Goal: Information Seeking & Learning: Learn about a topic

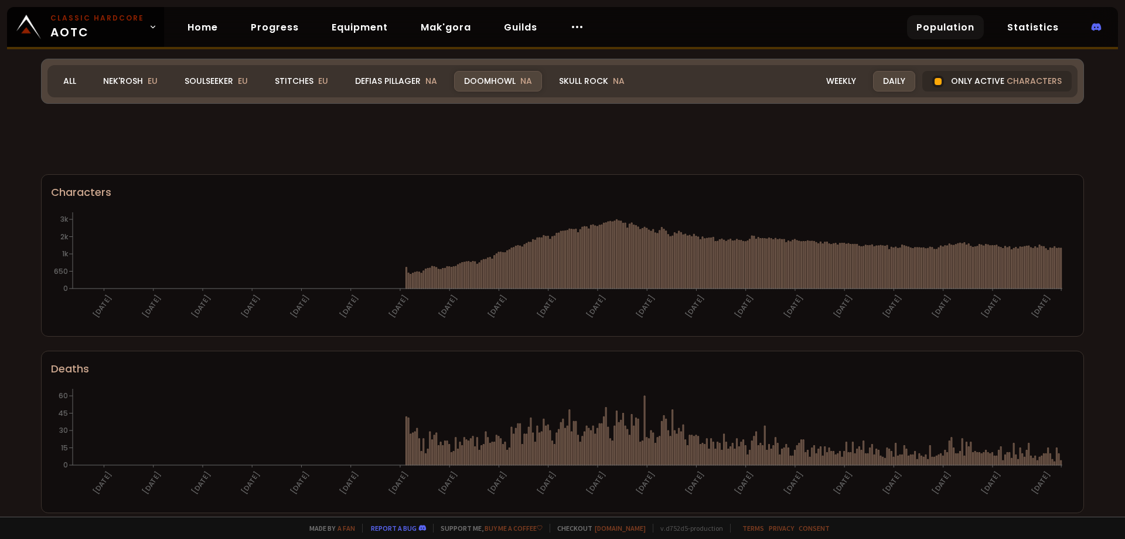
scroll to position [657, 0]
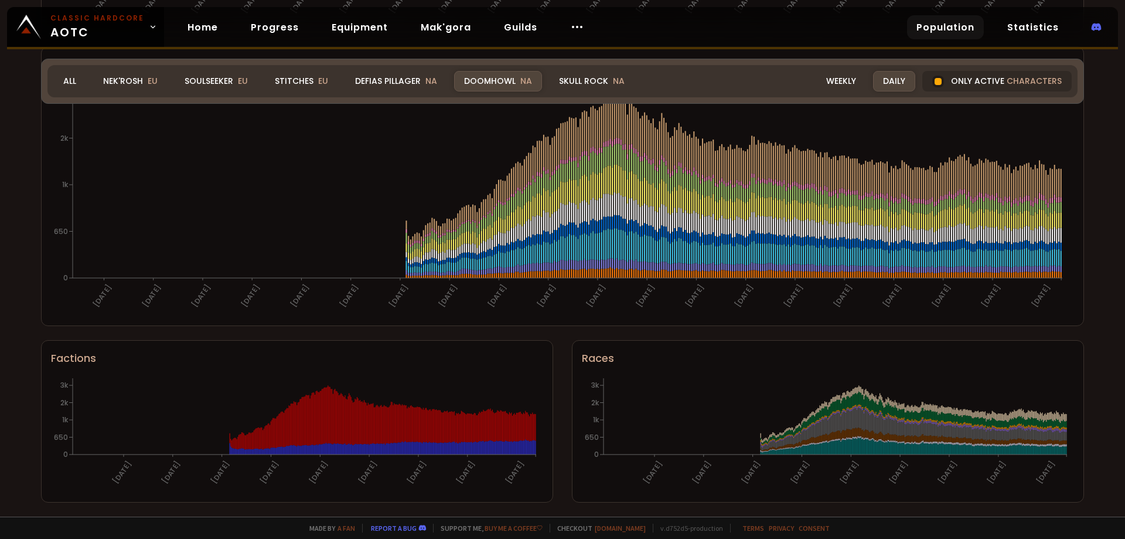
click at [508, 84] on div "Doomhowl NA" at bounding box center [498, 81] width 88 height 21
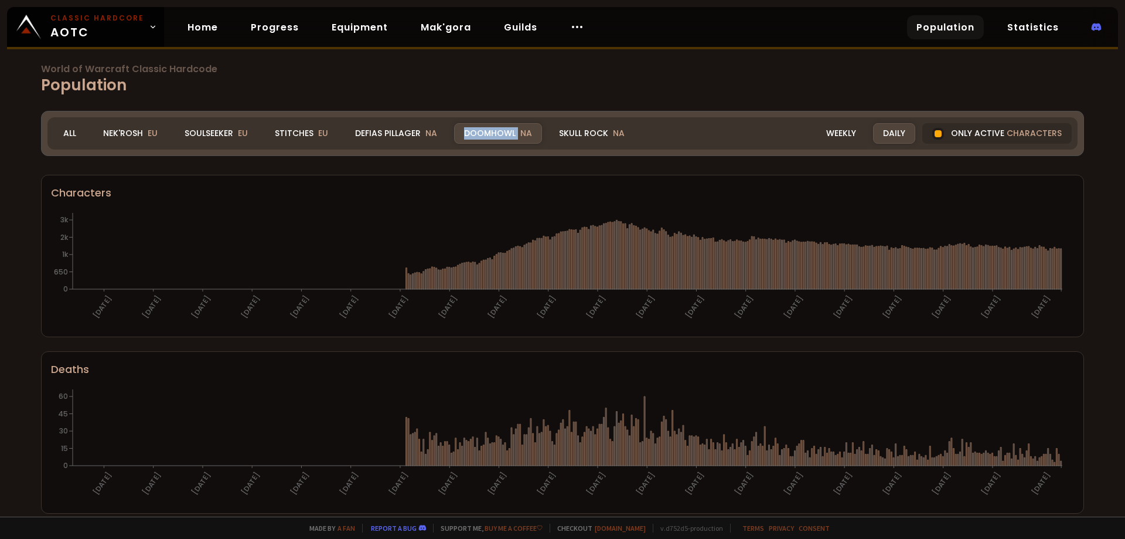
click at [510, 131] on div "Doomhowl NA" at bounding box center [498, 133] width 88 height 21
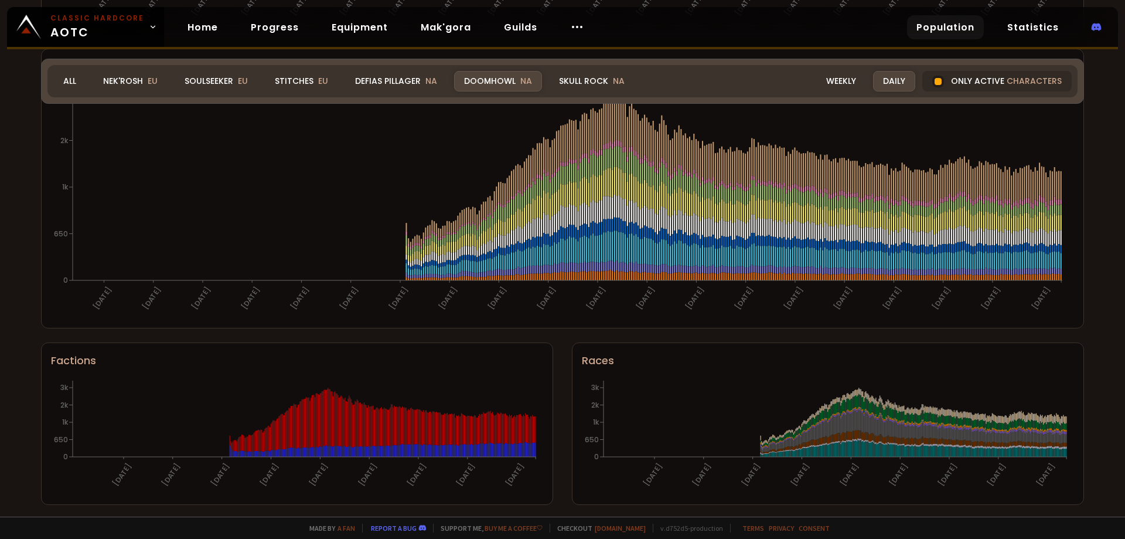
scroll to position [657, 0]
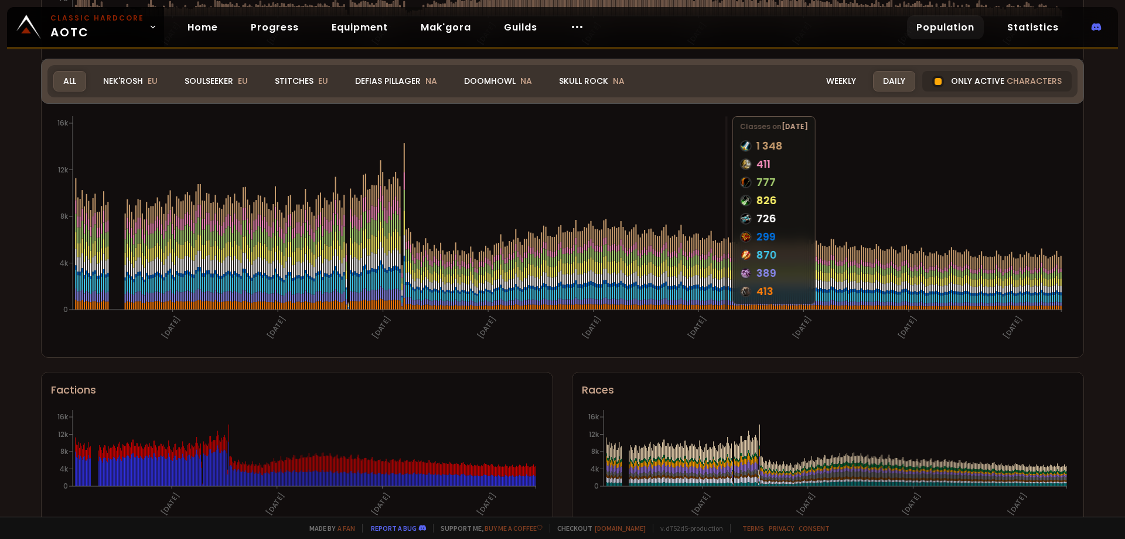
scroll to position [657, 0]
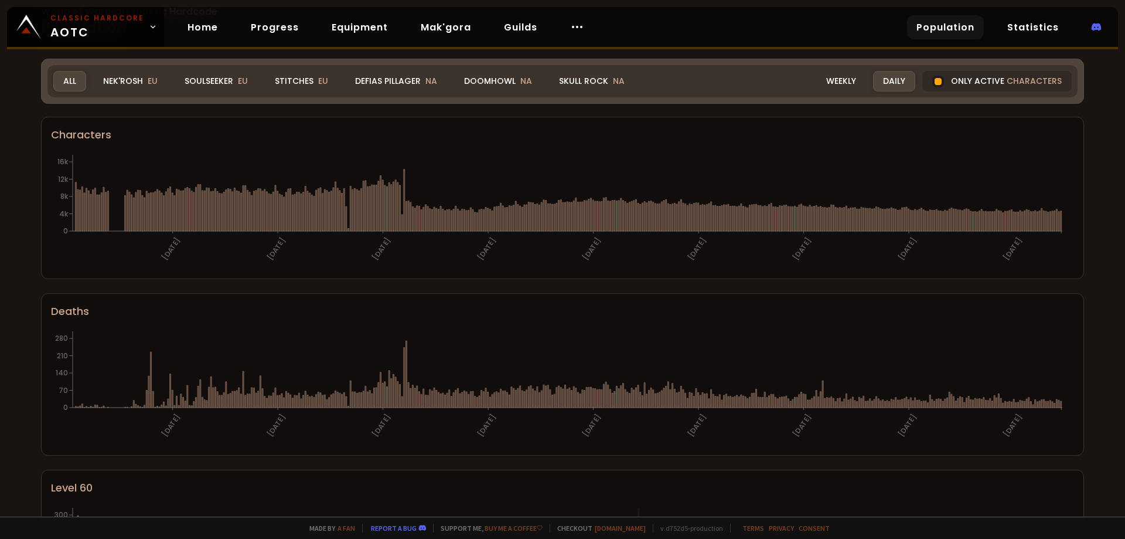
click at [473, 86] on div "World of Warcraft Classic Hardcode Population Realm All All Nek'Rosh EU Soulsee…" at bounding box center [562, 258] width 1125 height 516
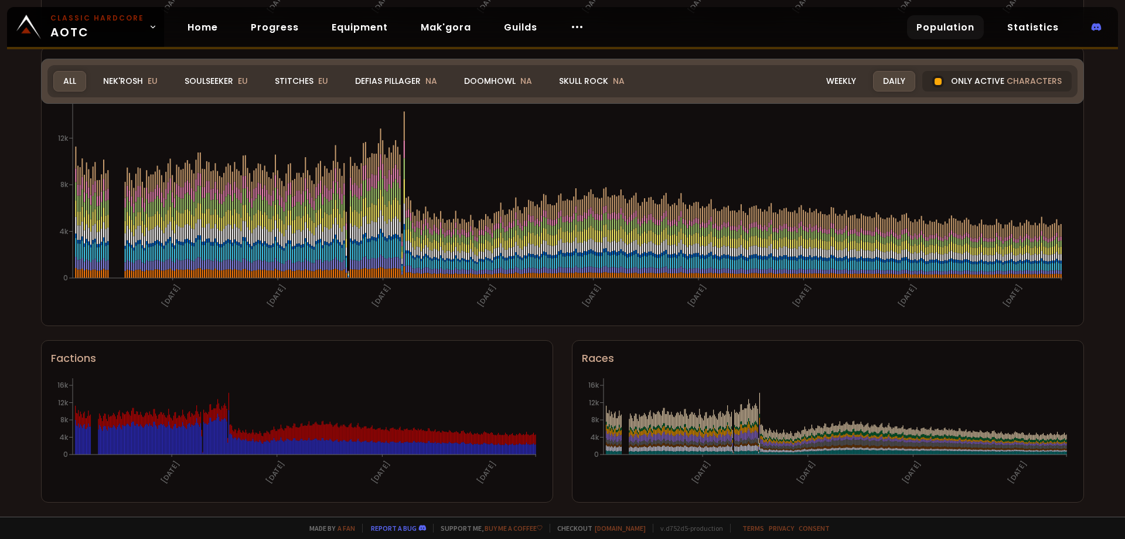
scroll to position [305, 0]
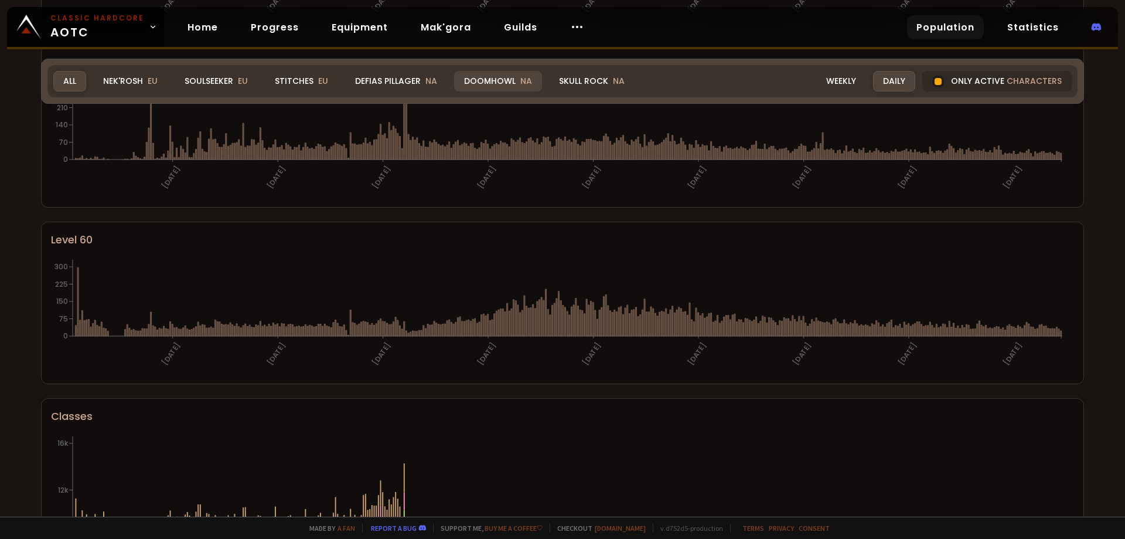
click at [478, 81] on div "Doomhowl NA" at bounding box center [498, 81] width 88 height 21
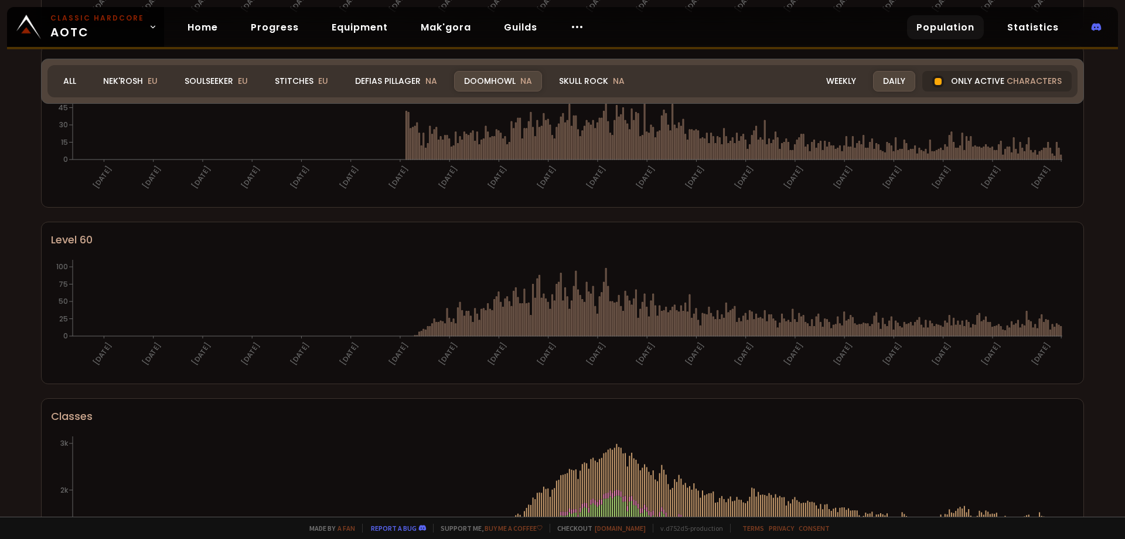
scroll to position [657, 0]
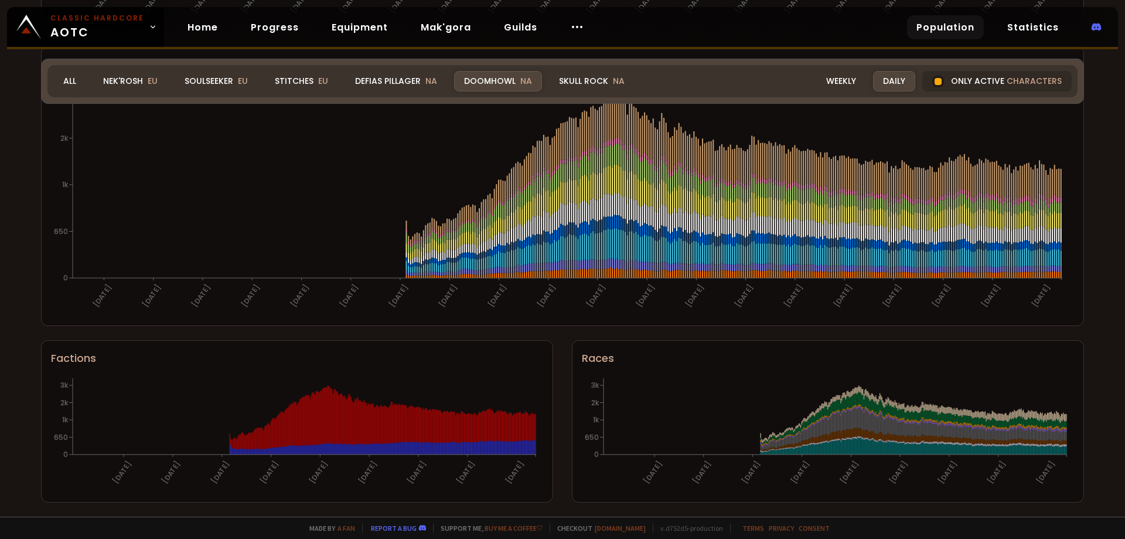
click at [0, 230] on div "World of Warcraft Classic Hardcode Population Realm Doomhowl All Nek'Rosh EU So…" at bounding box center [562, 258] width 1125 height 516
